Goal: Information Seeking & Learning: Understand process/instructions

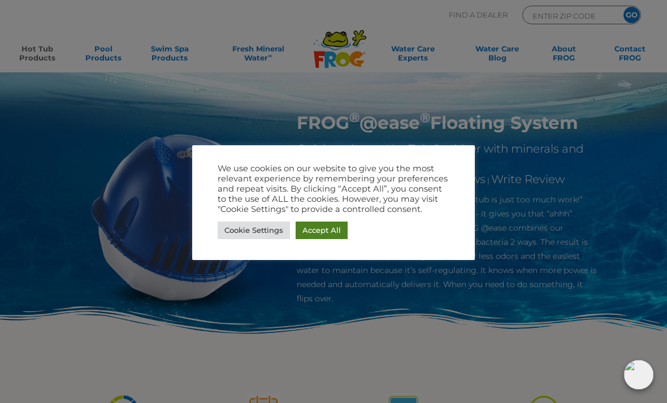
click at [332, 231] on link "Accept All" at bounding box center [321, 230] width 52 height 18
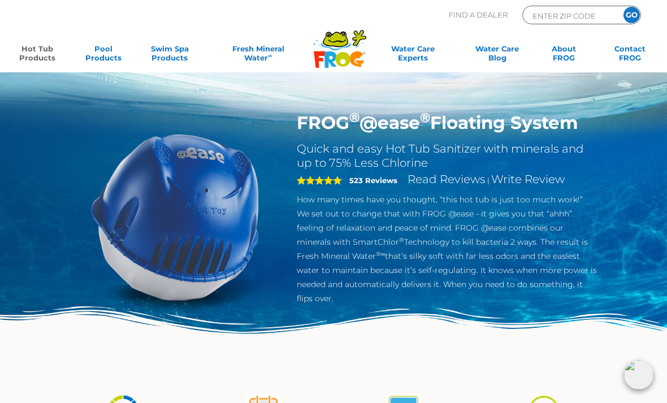
click at [43, 56] on link "Hot Tub Products" at bounding box center [36, 55] width 51 height 23
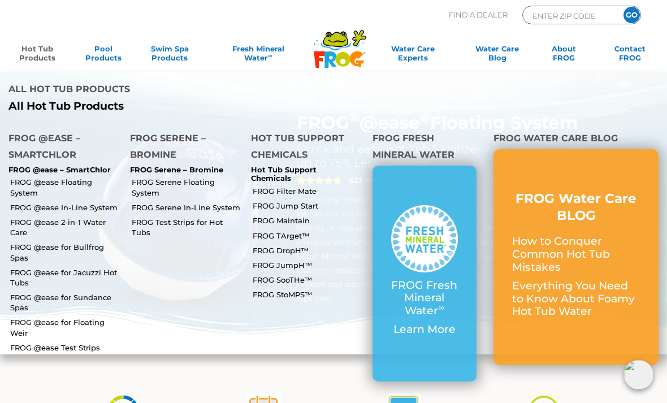
click at [202, 177] on link "FROG Serene Floating System" at bounding box center [187, 187] width 111 height 20
click at [99, 177] on link "FROG @ease Floating System" at bounding box center [65, 187] width 111 height 20
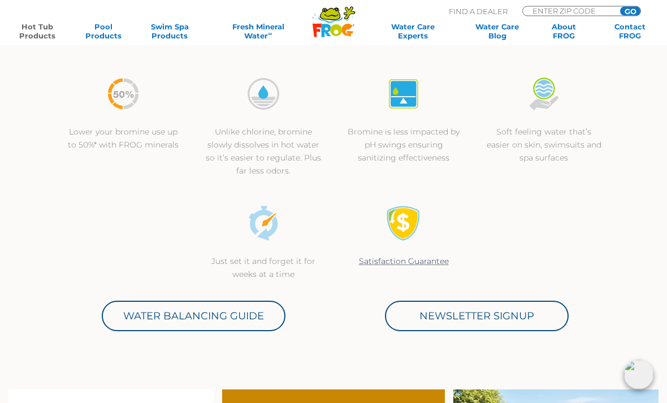
scroll to position [309, 0]
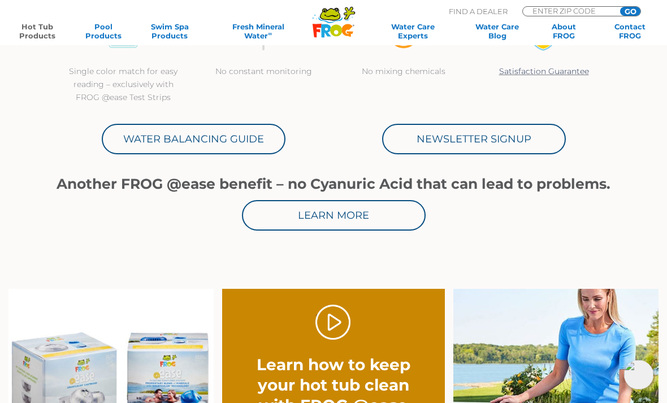
scroll to position [493, 0]
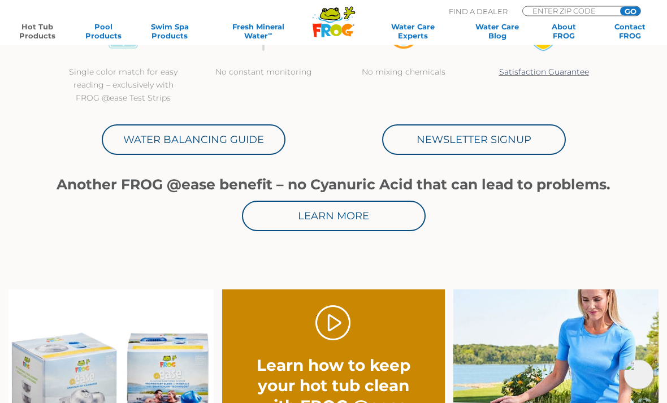
click at [246, 149] on link "Water Balancing Guide" at bounding box center [194, 140] width 184 height 31
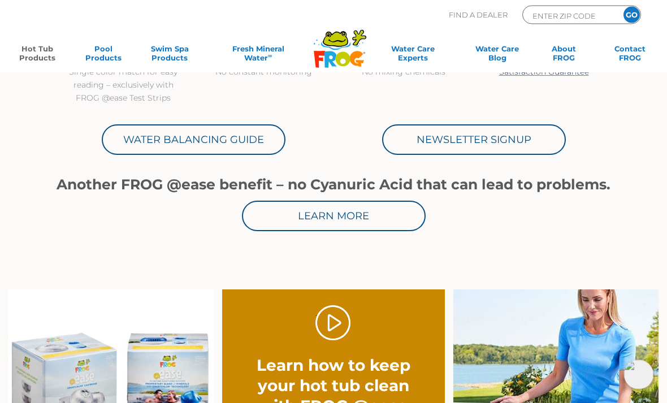
scroll to position [493, 0]
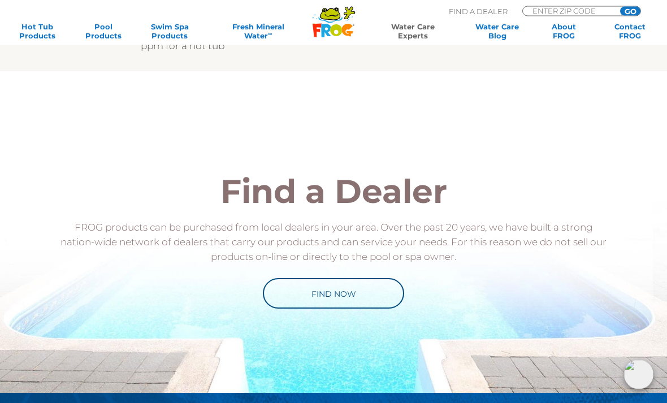
scroll to position [994, 0]
